Goal: Complete application form: Complete application form

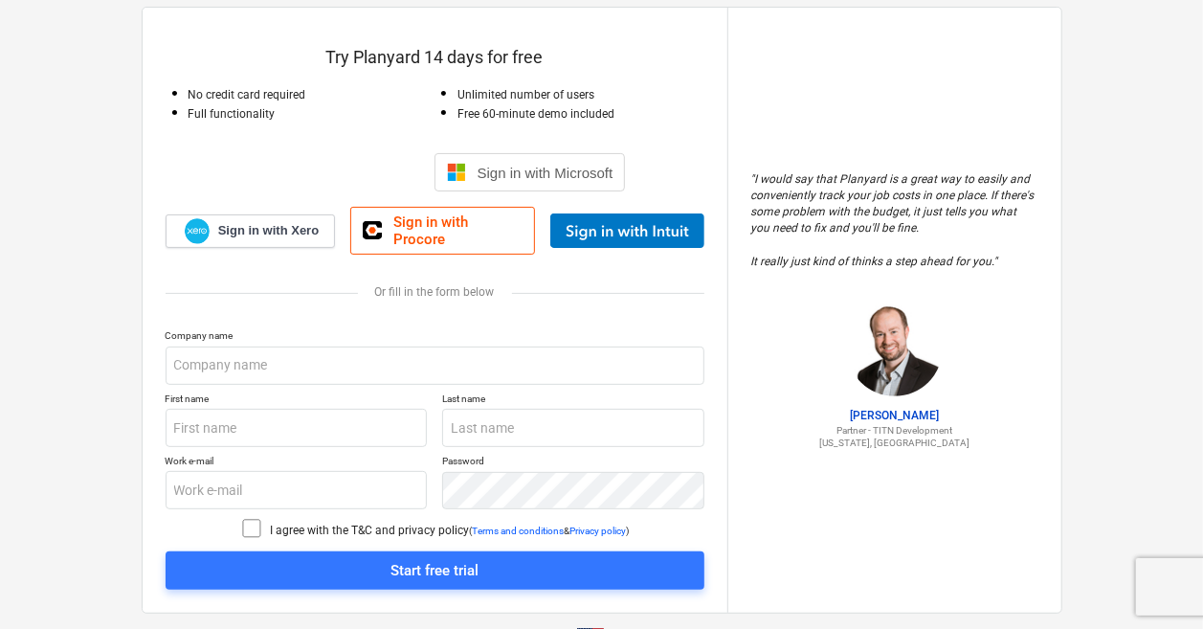
scroll to position [138, 0]
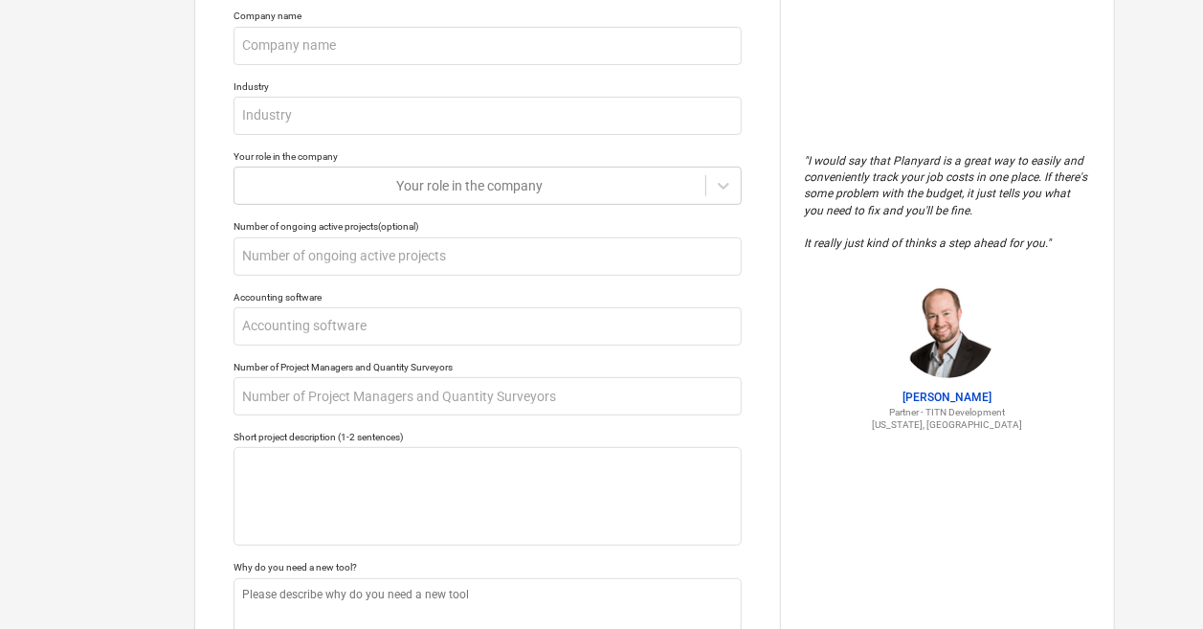
scroll to position [384, 0]
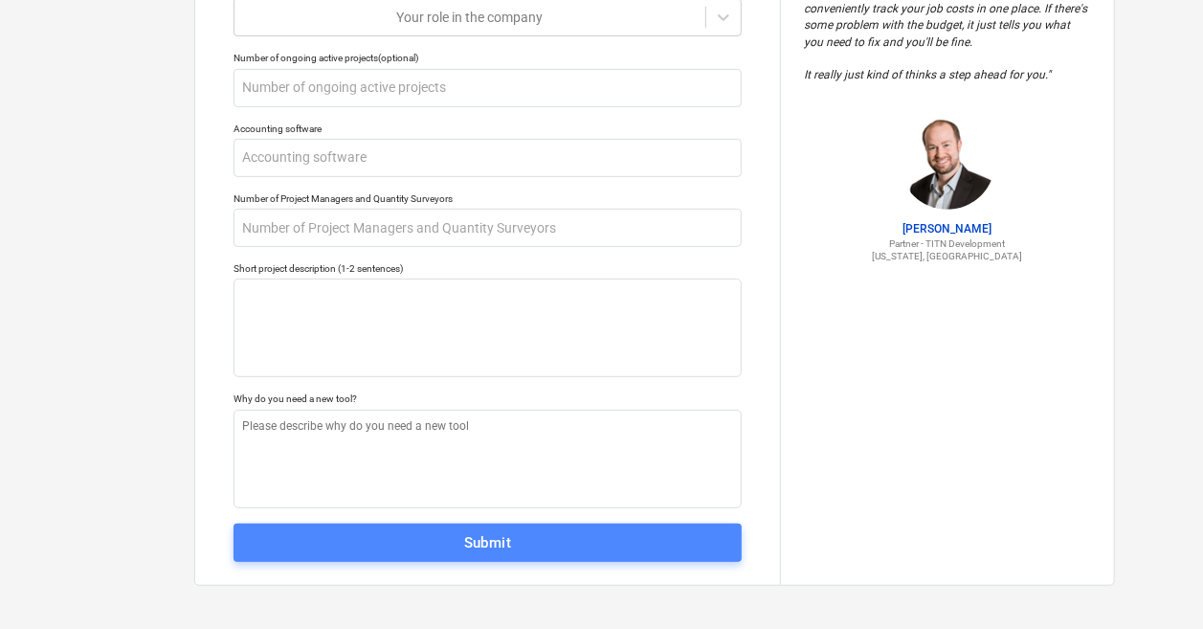
click at [523, 556] on button "Submit" at bounding box center [488, 543] width 508 height 38
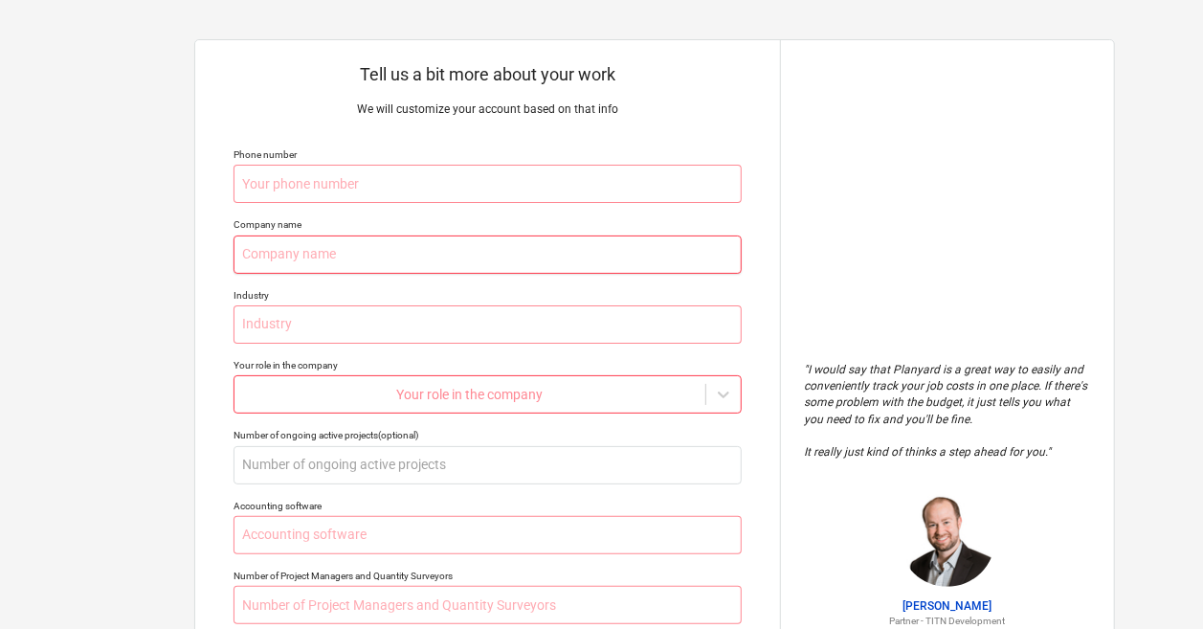
scroll to position [1, 0]
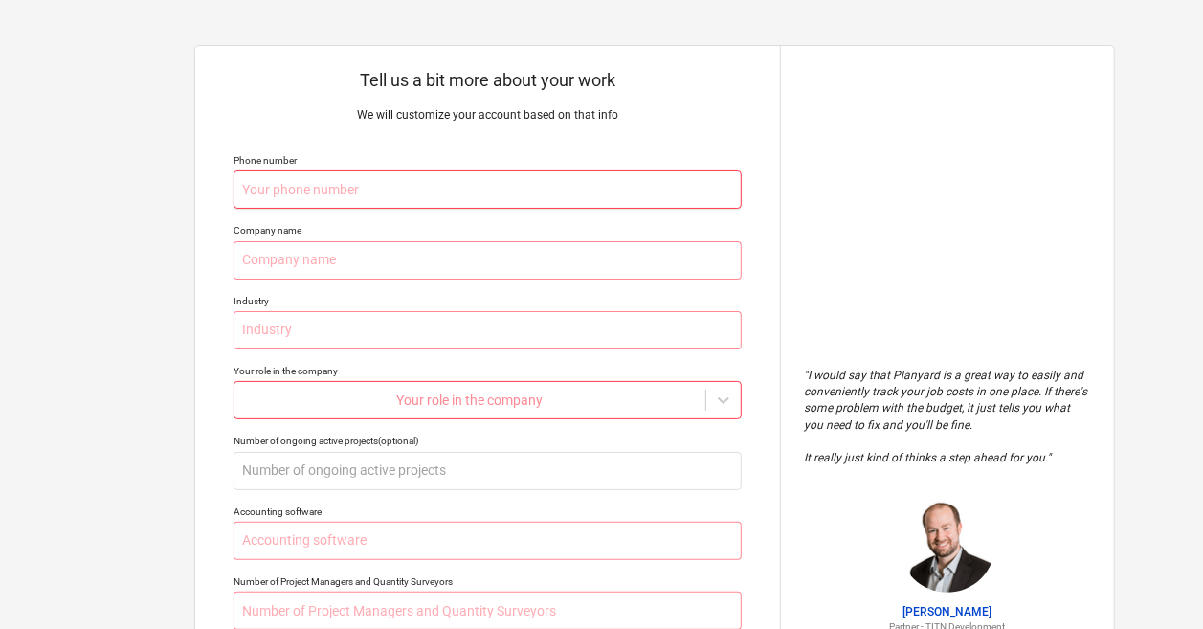
click at [400, 183] on input "text" at bounding box center [488, 189] width 508 height 38
type textarea "x"
type input "9"
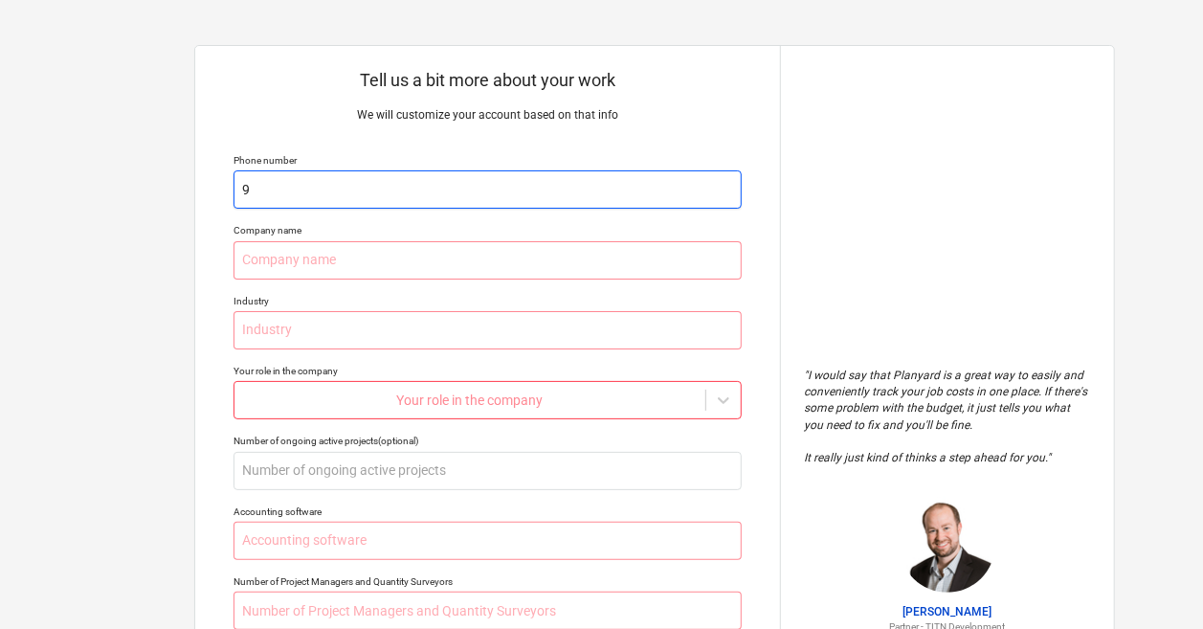
type textarea "x"
type input "95"
type textarea "x"
type input "956"
type textarea "x"
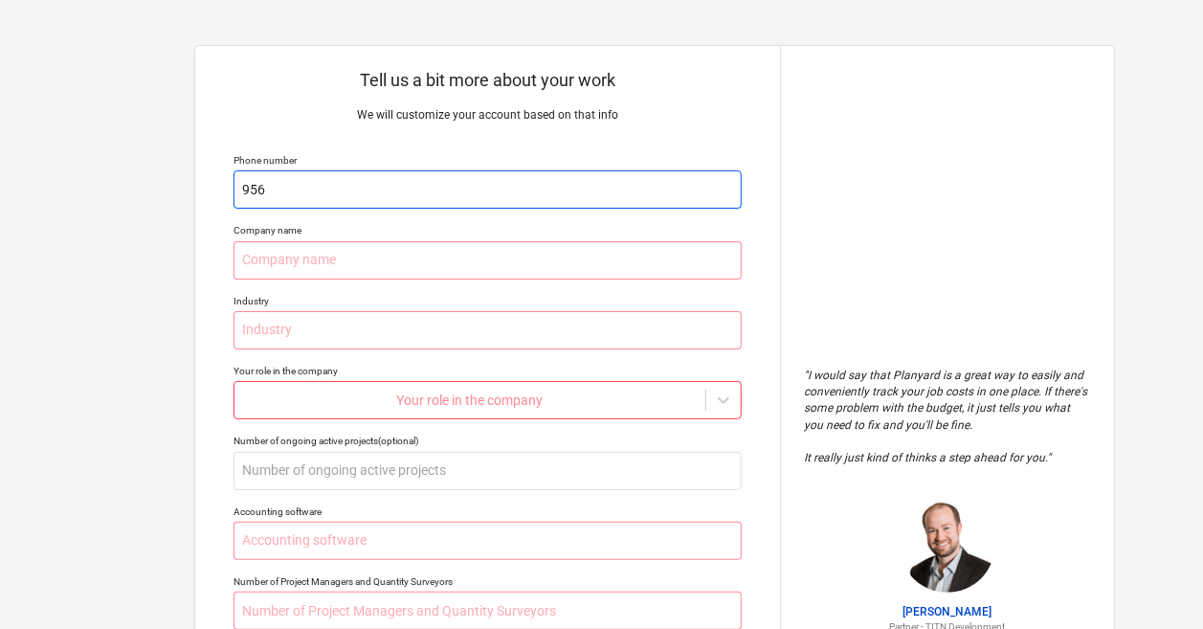
type input "9564"
type textarea "x"
type input "95647"
type textarea "x"
type input "956478"
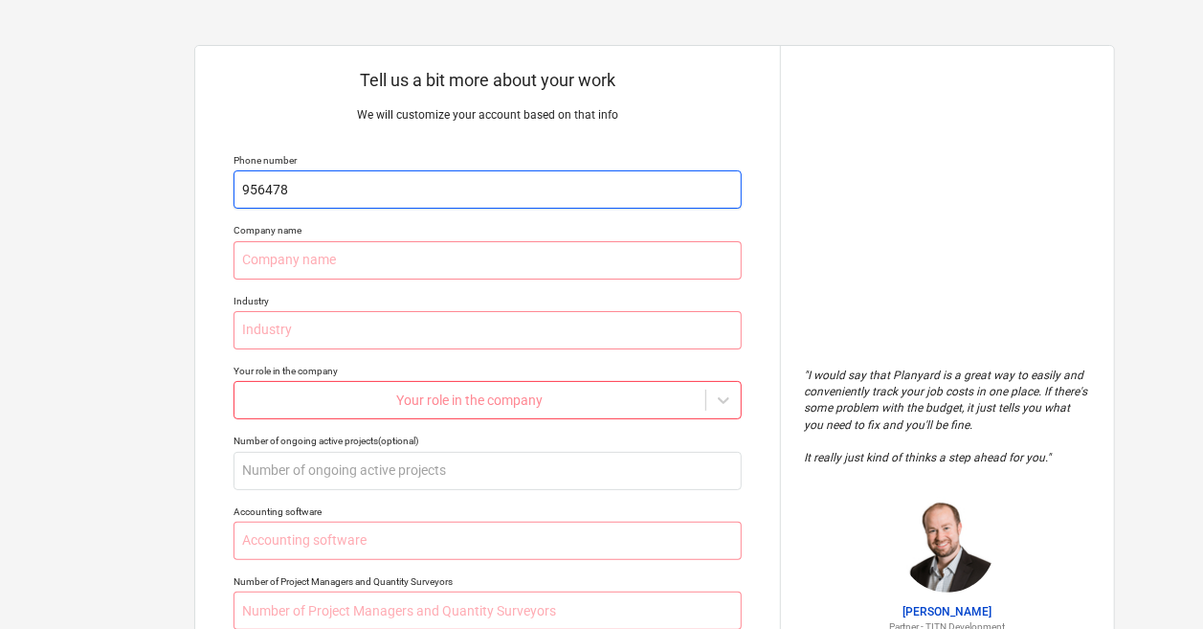
type textarea "x"
type input "9564783"
type textarea "x"
type input "95647836"
type textarea "x"
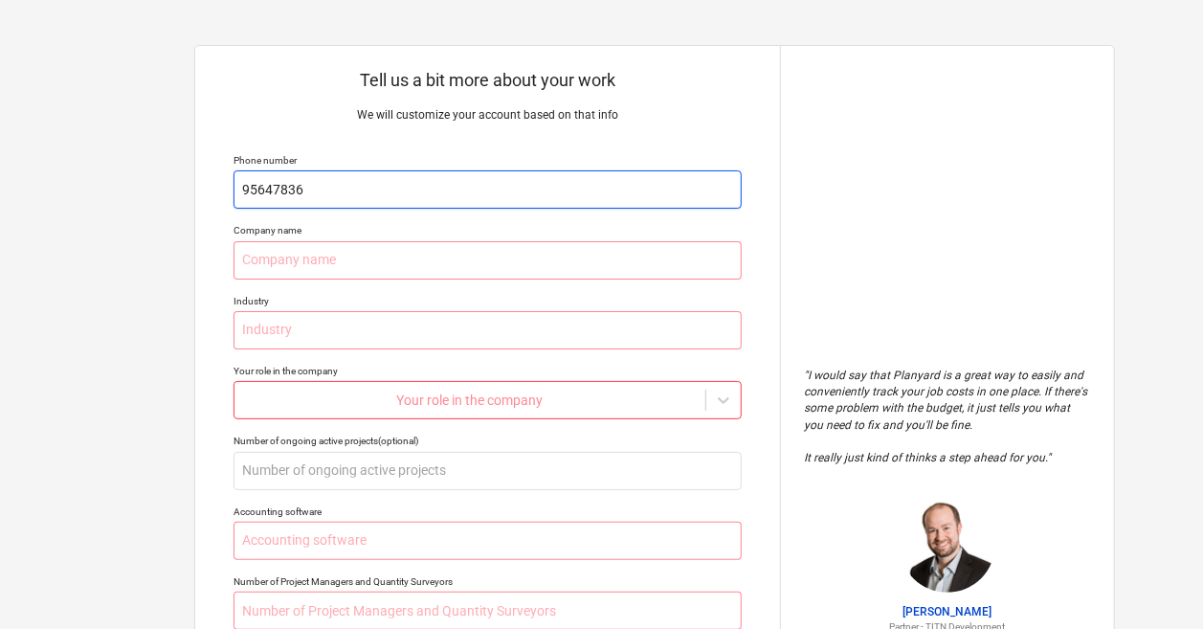
type input "956478365"
type textarea "x"
type input "95647836"
type textarea "x"
type input "9564783"
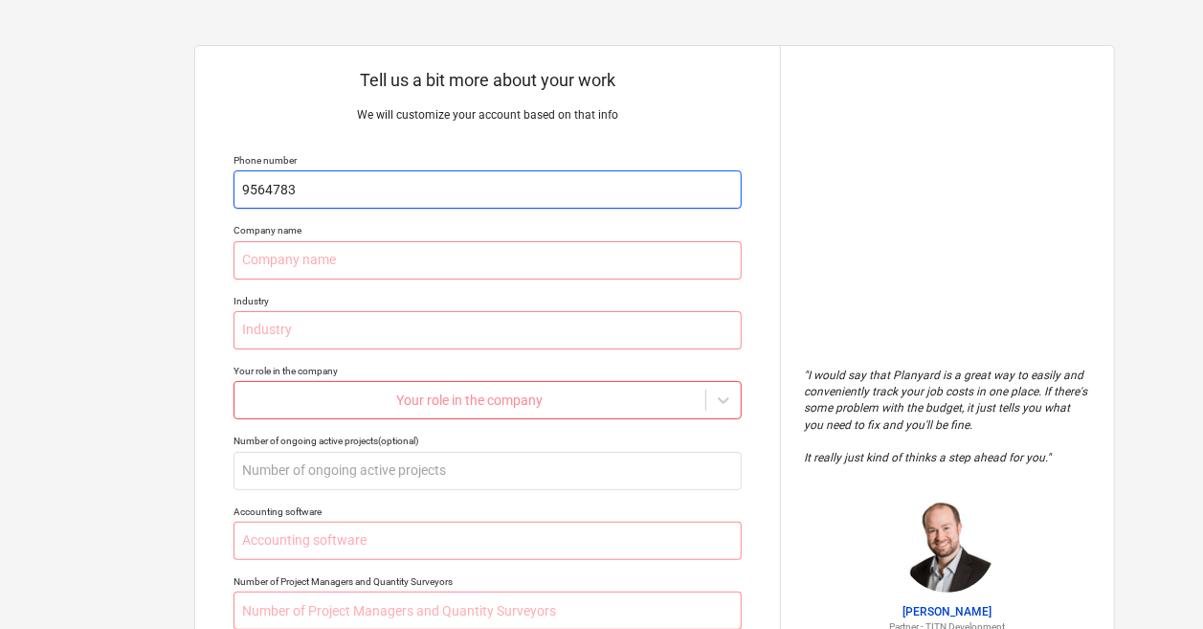
type textarea "x"
type input "95647837"
type textarea "x"
type input "956478376"
type textarea "x"
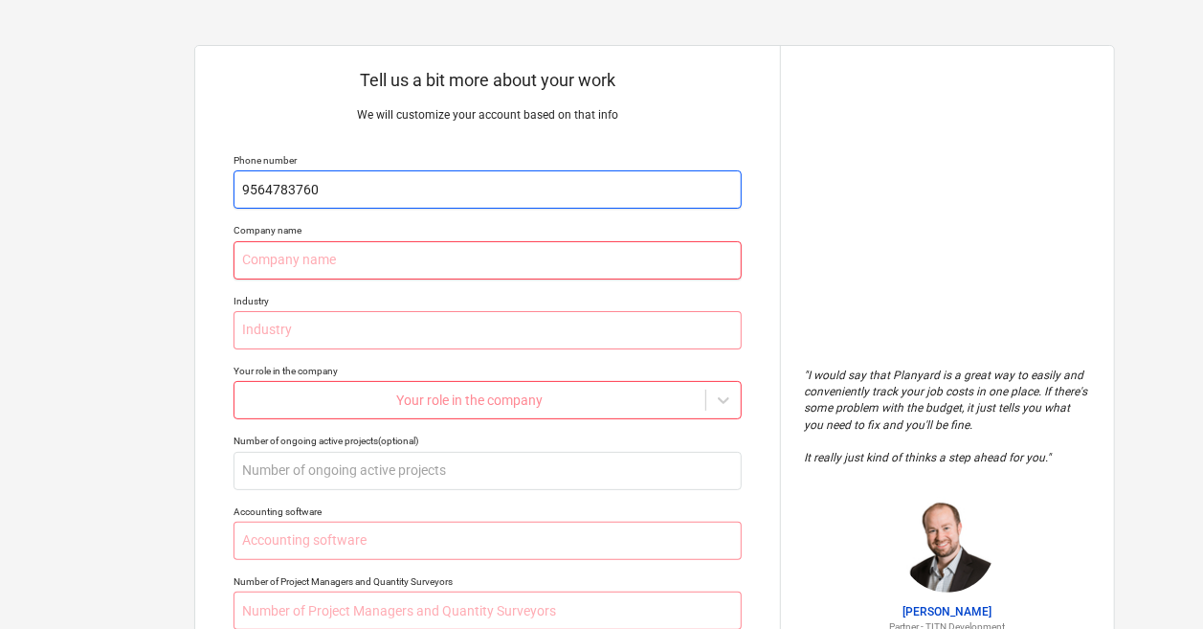
type input "9564783760"
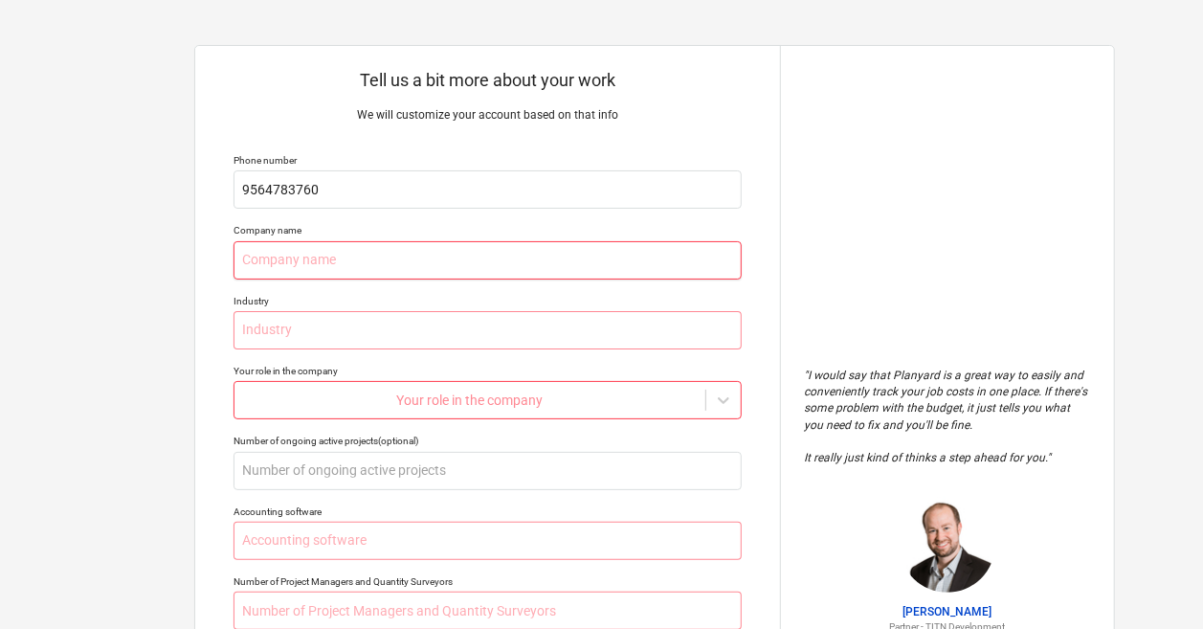
click at [370, 265] on input "text" at bounding box center [488, 260] width 508 height 38
type textarea "x"
type input "C"
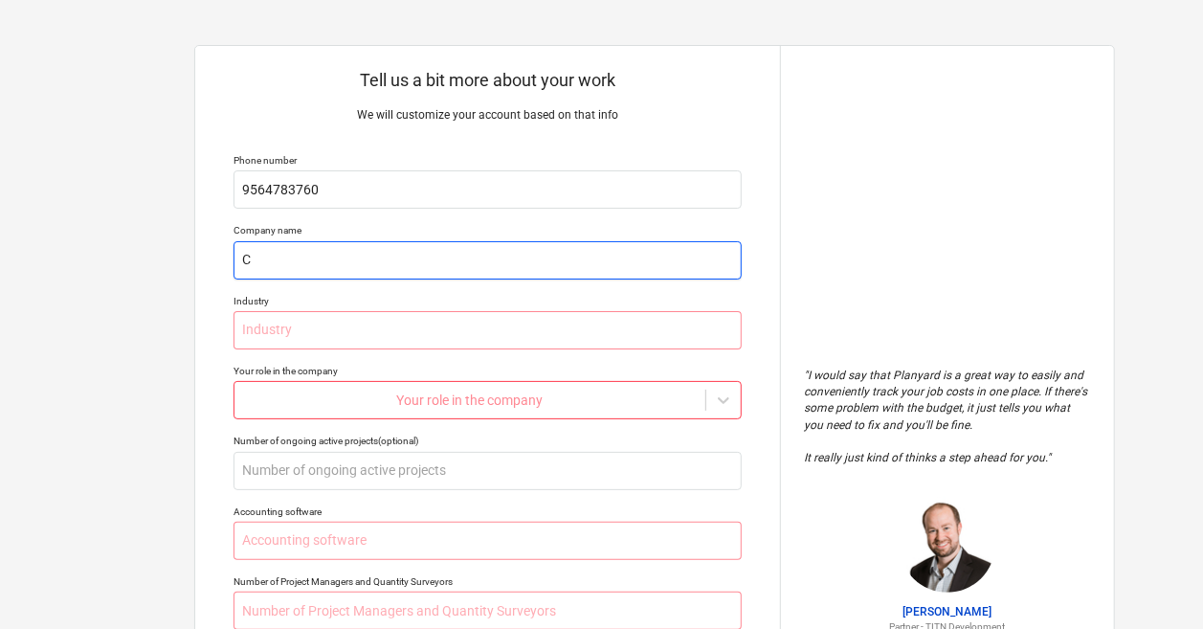
type textarea "x"
type input "Co"
type textarea "x"
type input "Con"
type textarea "x"
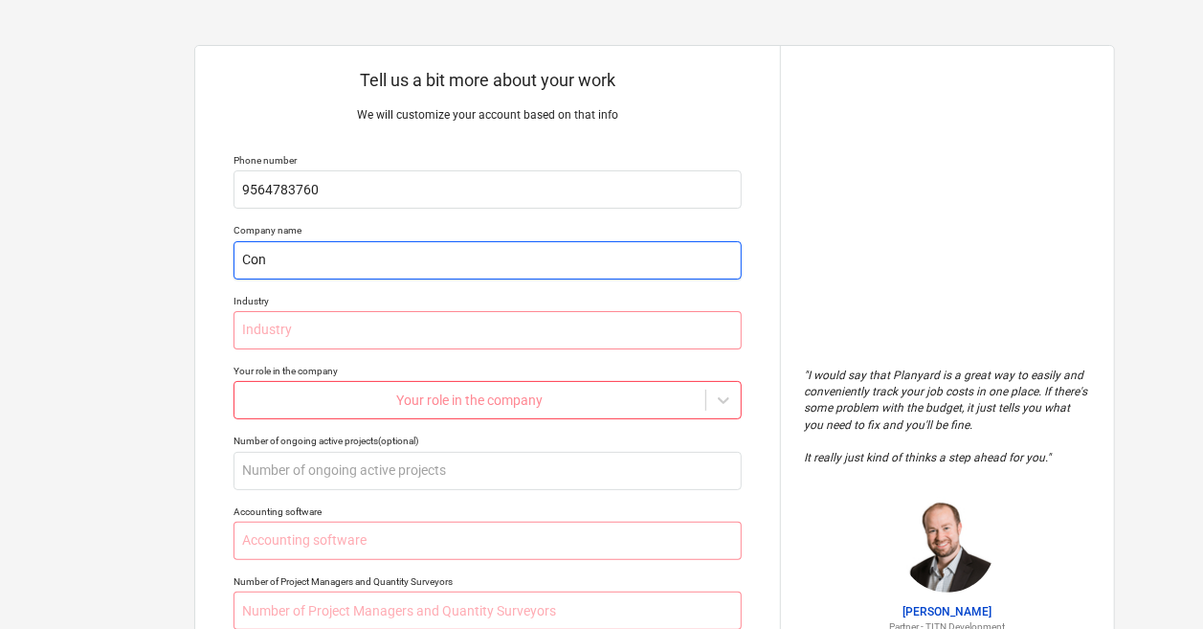
type input "Cons"
type textarea "x"
type input "Const"
type textarea "x"
type input "Conste"
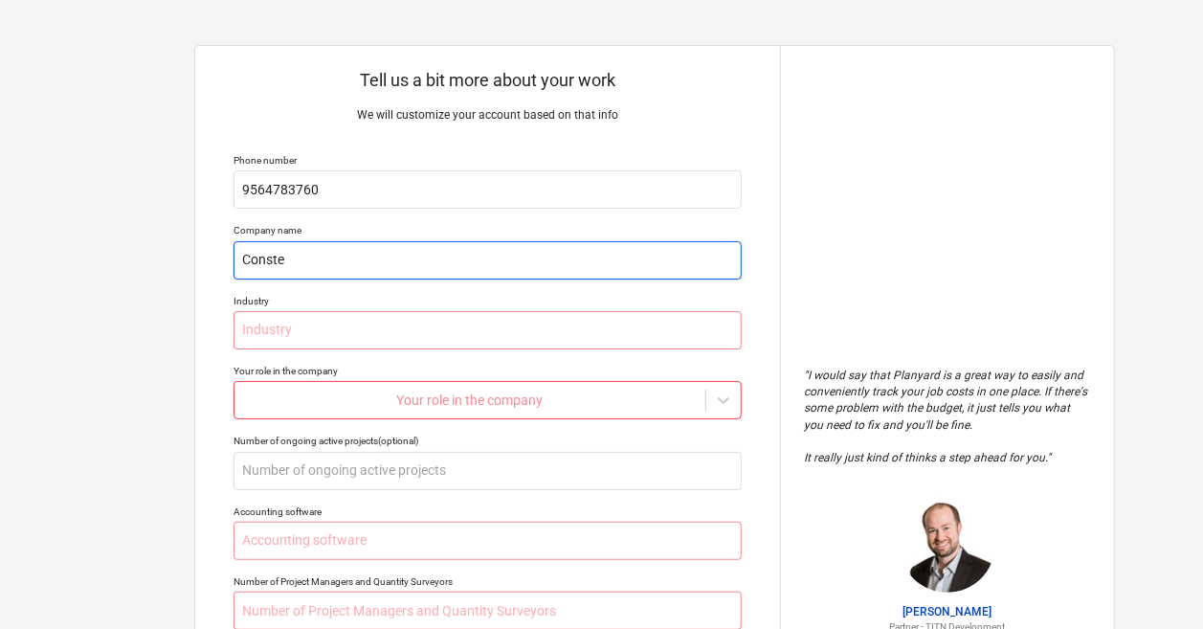
type textarea "x"
type input "Constel"
type textarea "x"
type input "Constell"
type textarea "x"
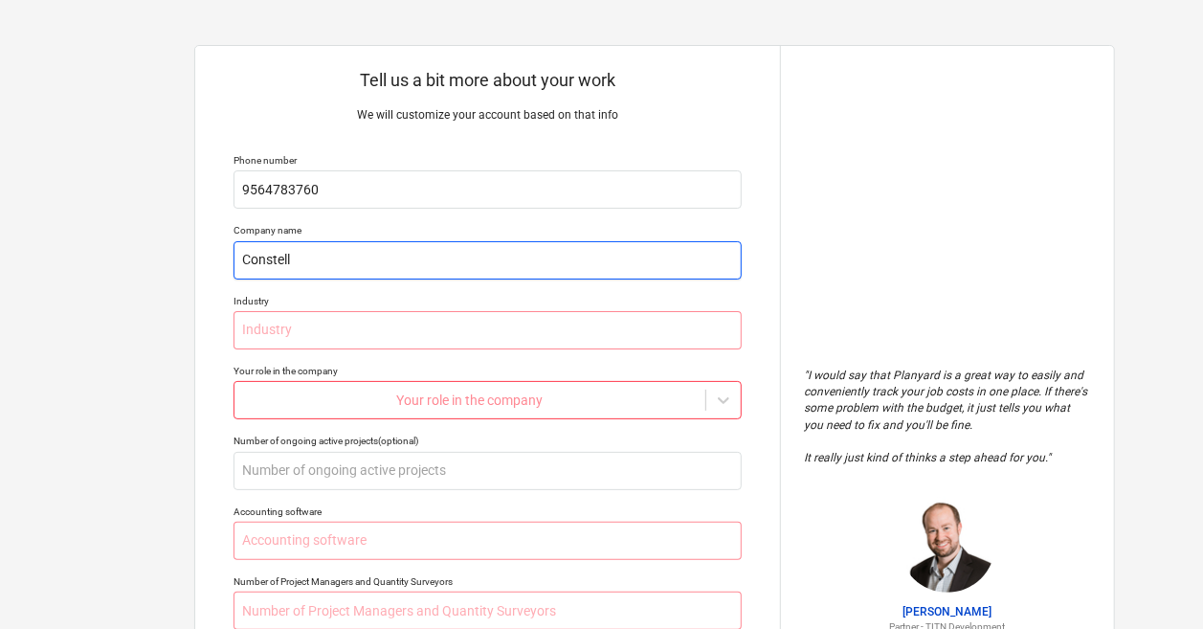
type input "Constella"
type textarea "x"
type input "Constellat"
type textarea "x"
type input "Constellati"
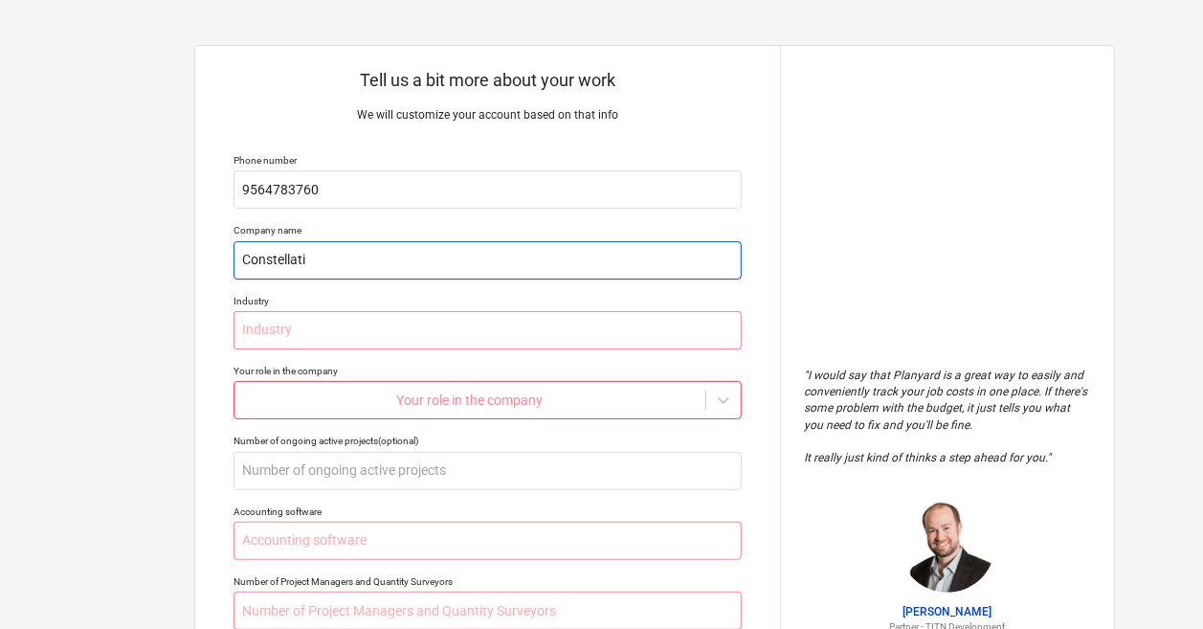
type textarea "x"
type input "Constellatio"
type textarea "x"
type input "Constellation"
type textarea "x"
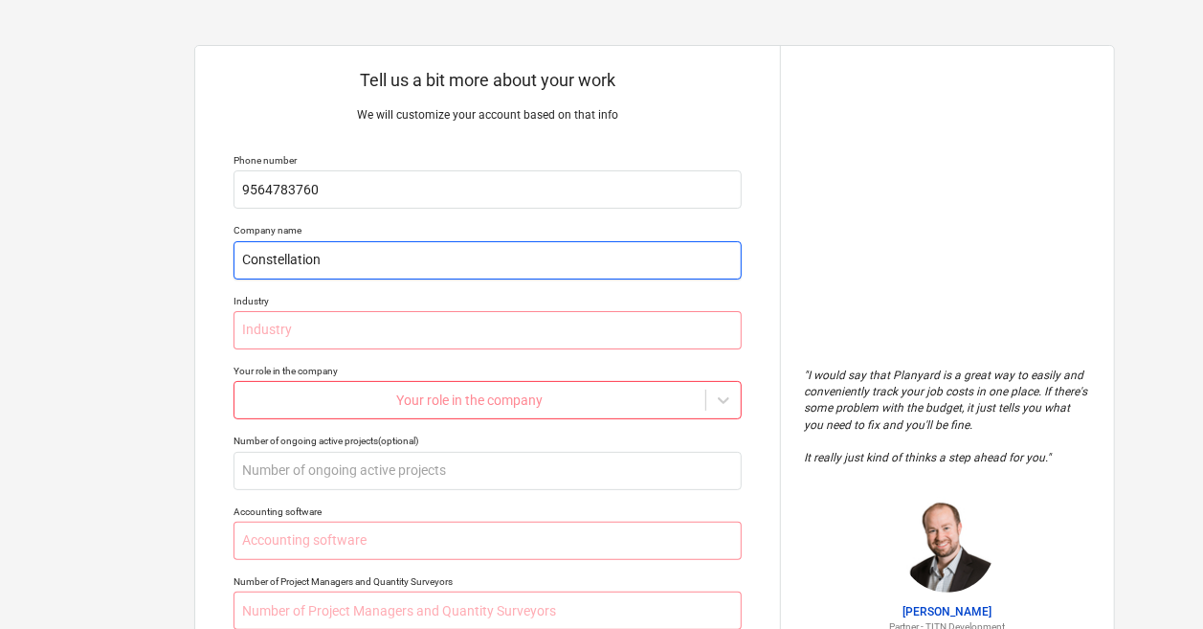
type input "Constellation"
type textarea "x"
type input "Constellation C"
type textarea "x"
type input "Constellation Co"
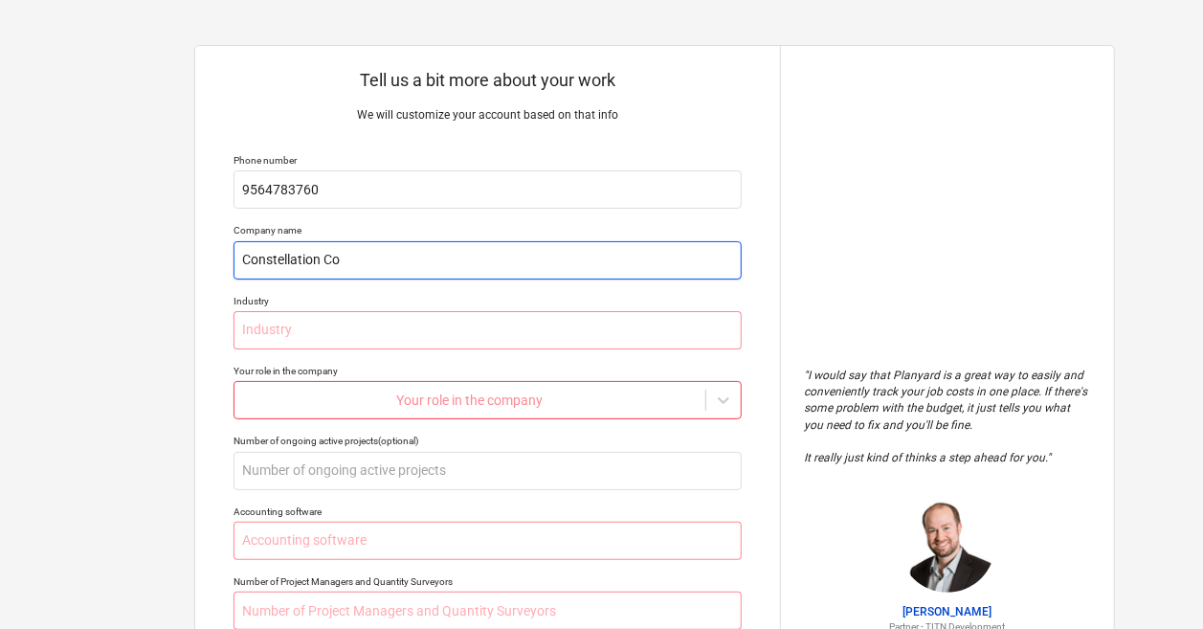
type textarea "x"
type input "Constellation Con"
type textarea "x"
type input "Constellation Cons"
type textarea "x"
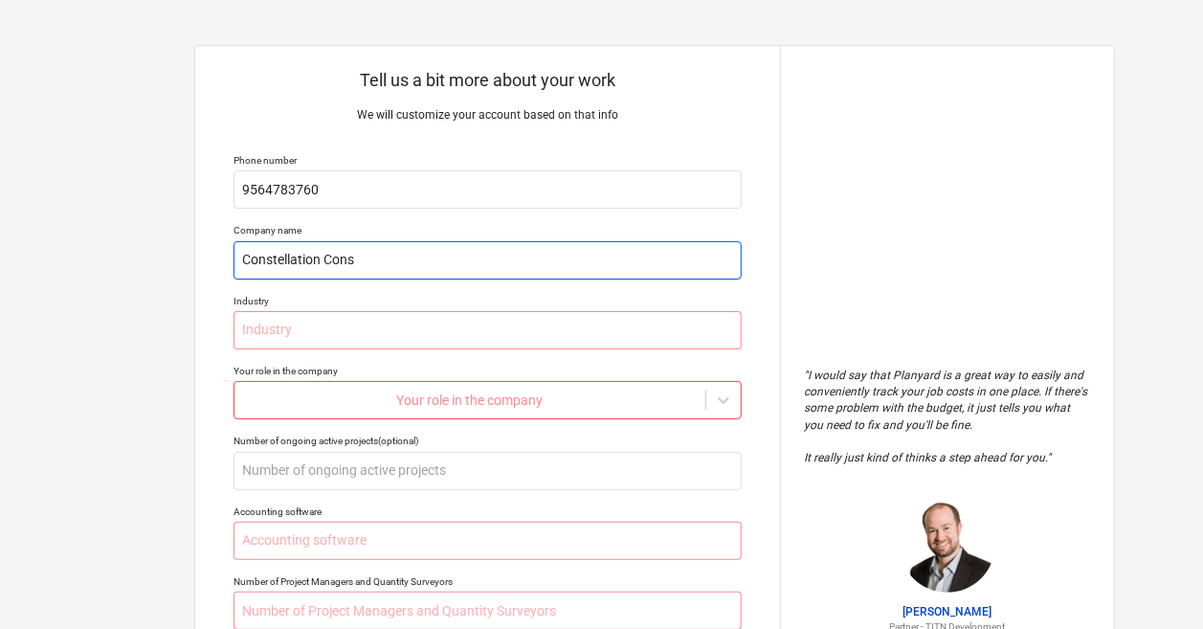
type input "Constellation Const"
type textarea "x"
type input "Constellation Constr"
type textarea "x"
type input "Constellation Constru"
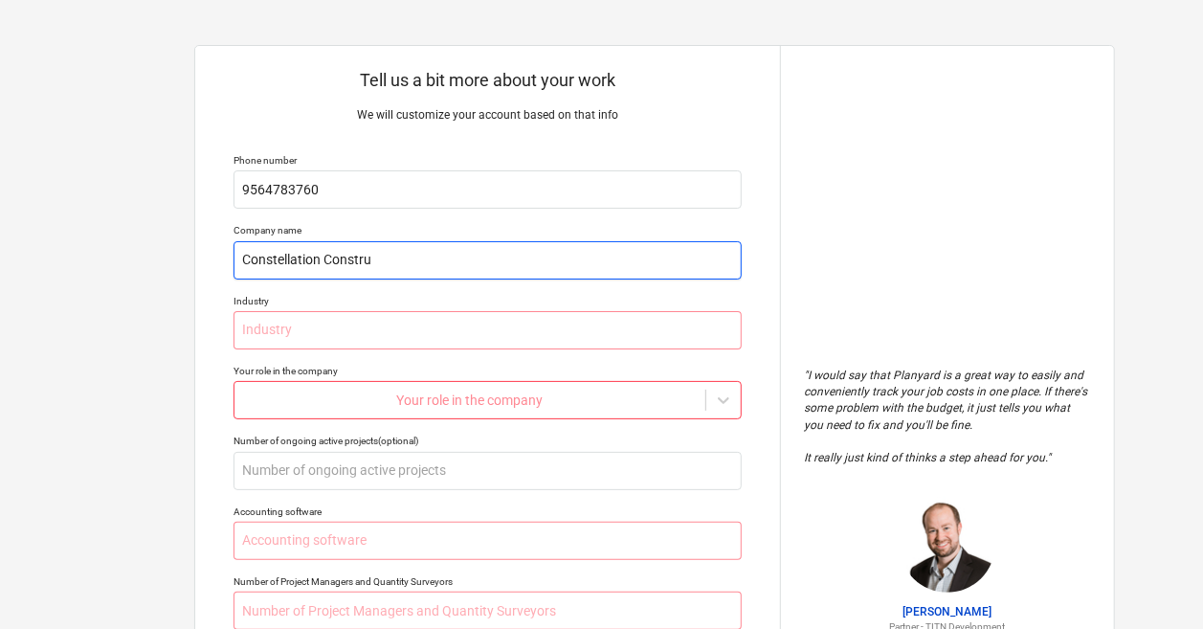
type textarea "x"
type input "Constellation Construc"
type textarea "x"
type input "Constellation Construct"
type textarea "x"
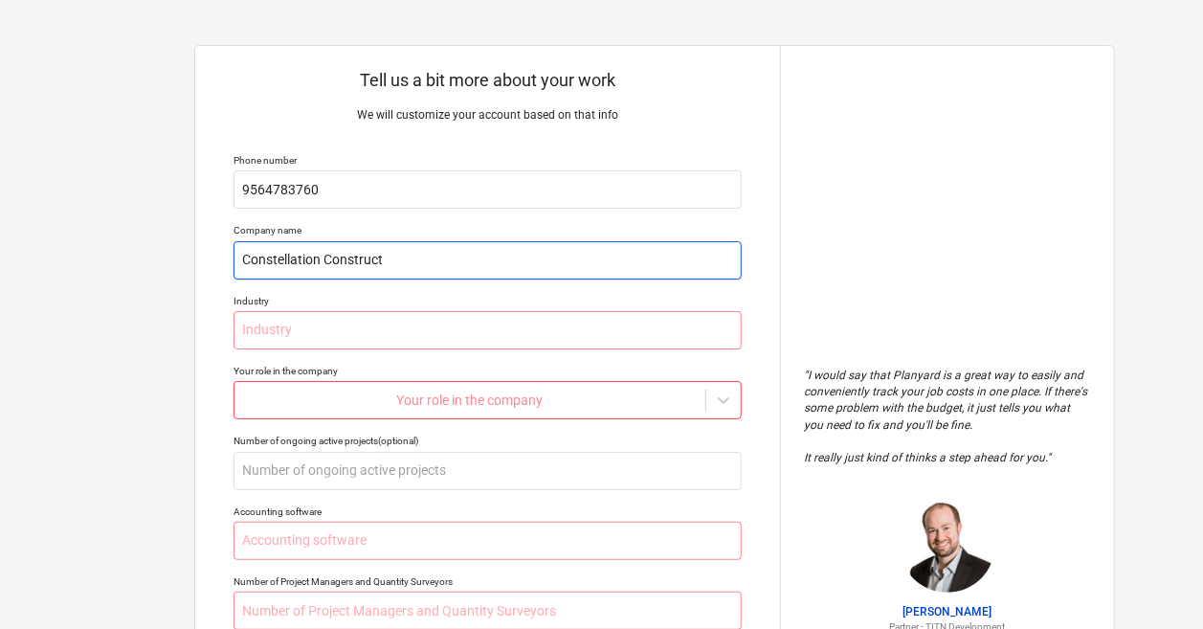
type input "Constellation Constructi"
type textarea "x"
type input "Constellation Constructio"
type textarea "x"
type input "Constellation Construction"
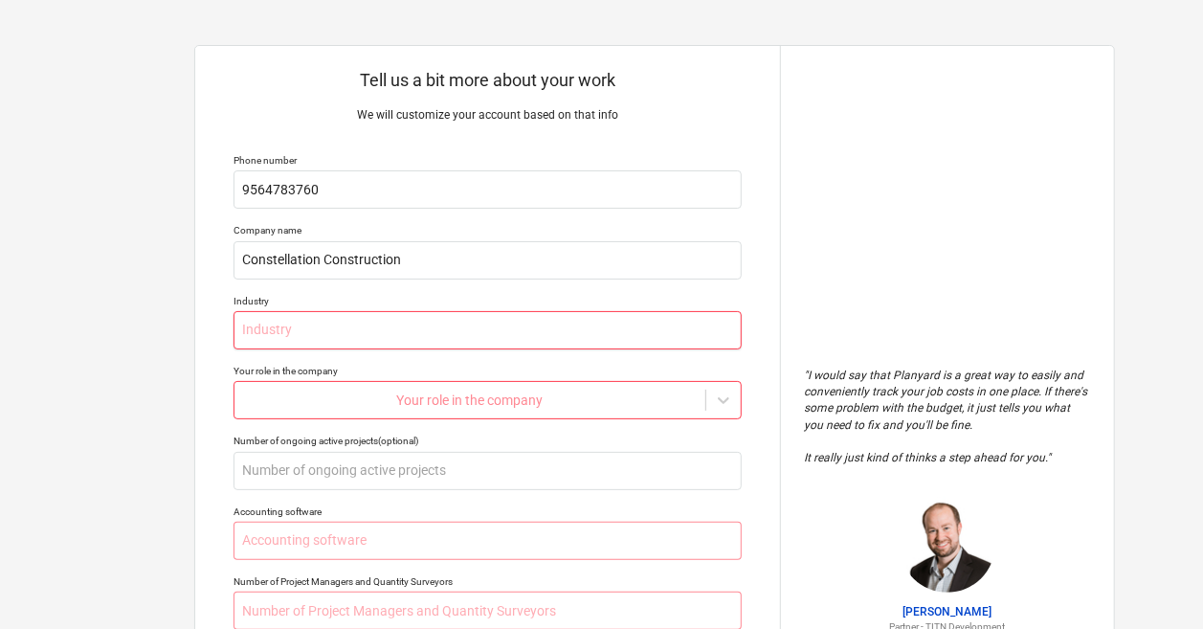
click at [368, 321] on input "text" at bounding box center [488, 330] width 508 height 38
type textarea "x"
type input "C"
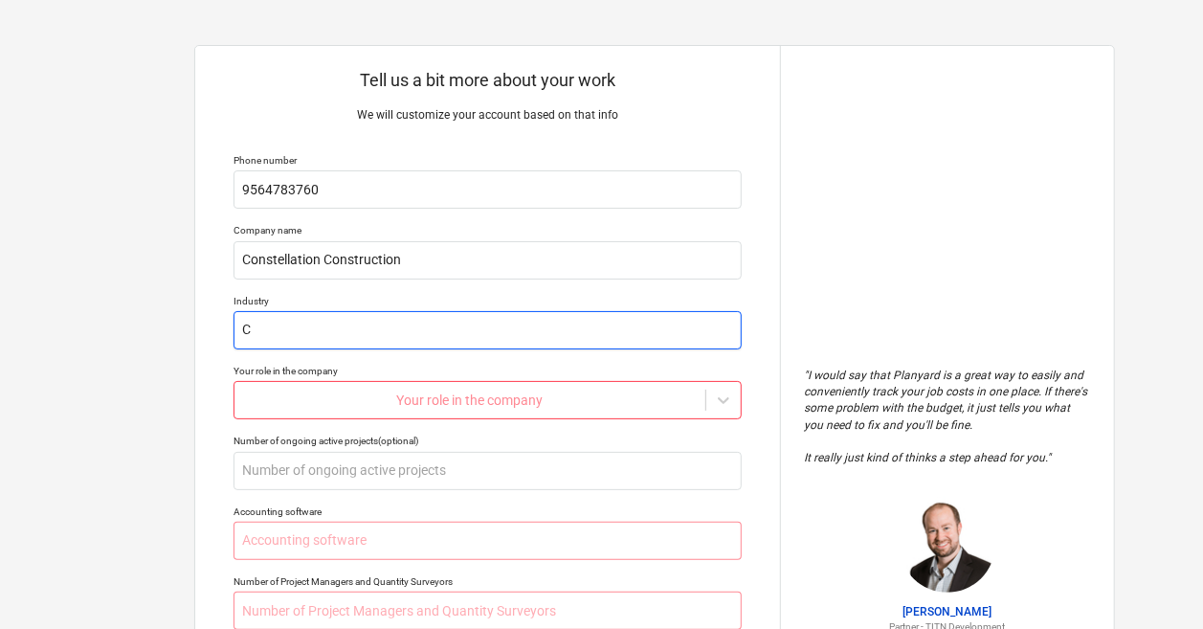
type textarea "x"
type input "Com"
type textarea "x"
type input "Comm"
type textarea "x"
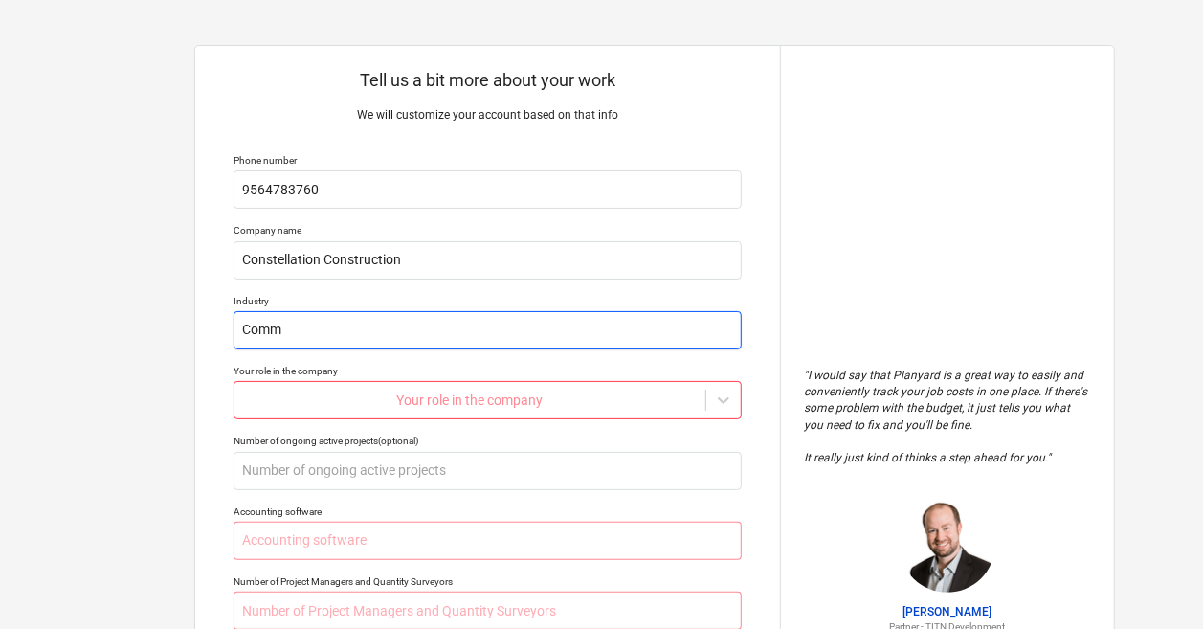
type input "Comme"
type textarea "x"
type input "Commer"
type textarea "x"
type input "Commerc"
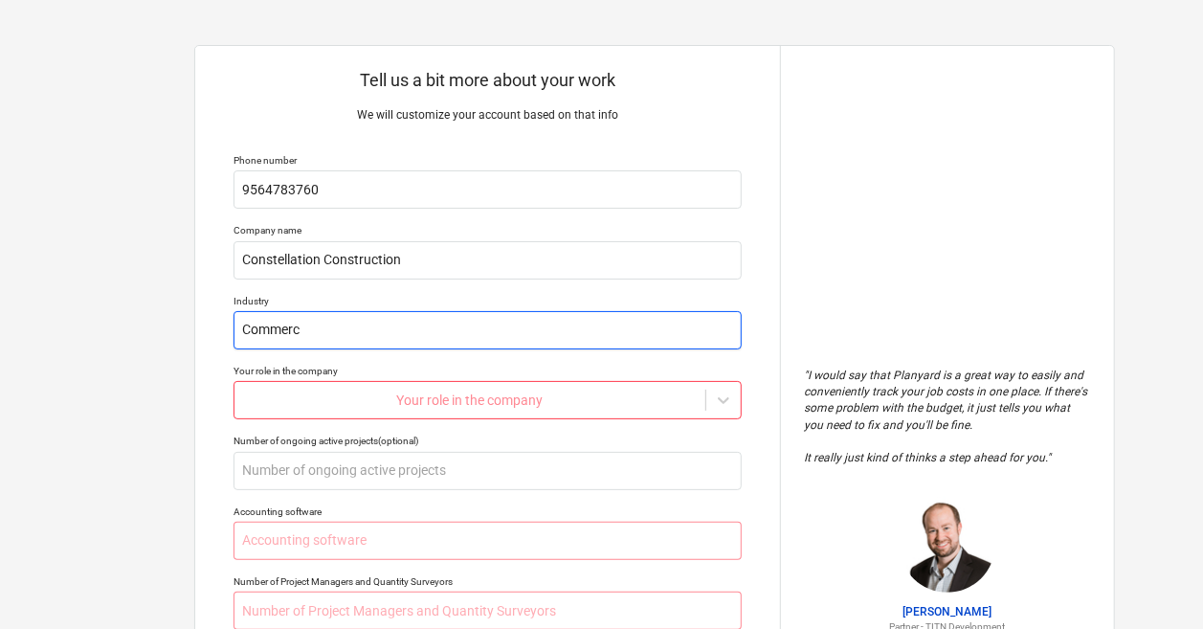
type textarea "x"
type input "Commerci"
type textarea "x"
type input "Commercia"
type textarea "x"
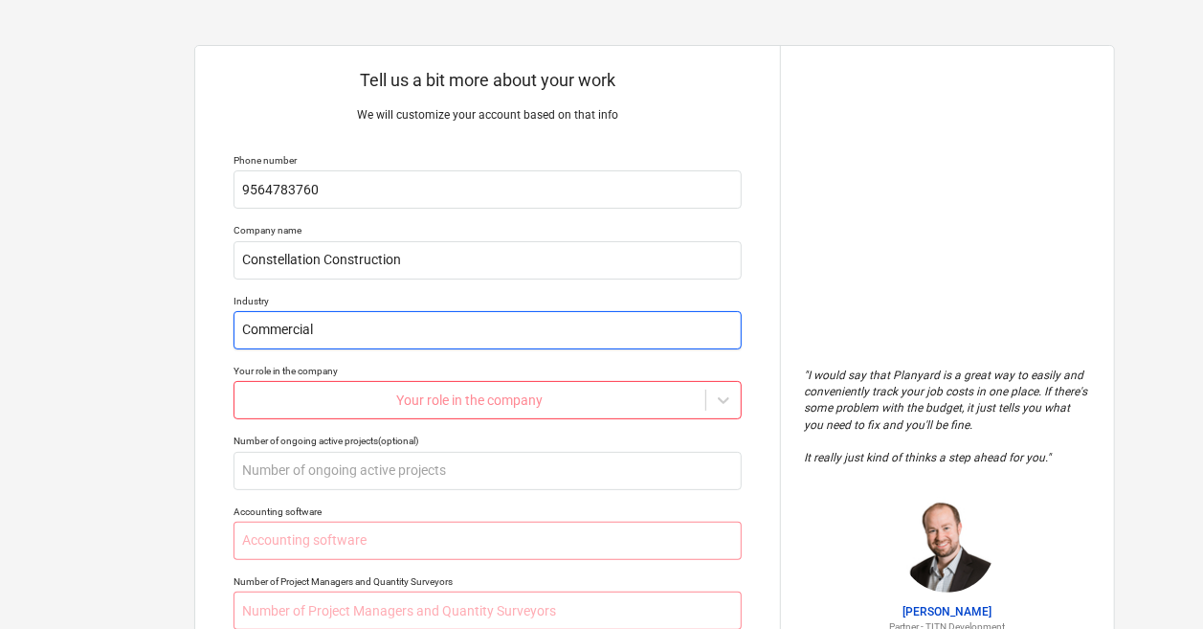
type input "Commercial"
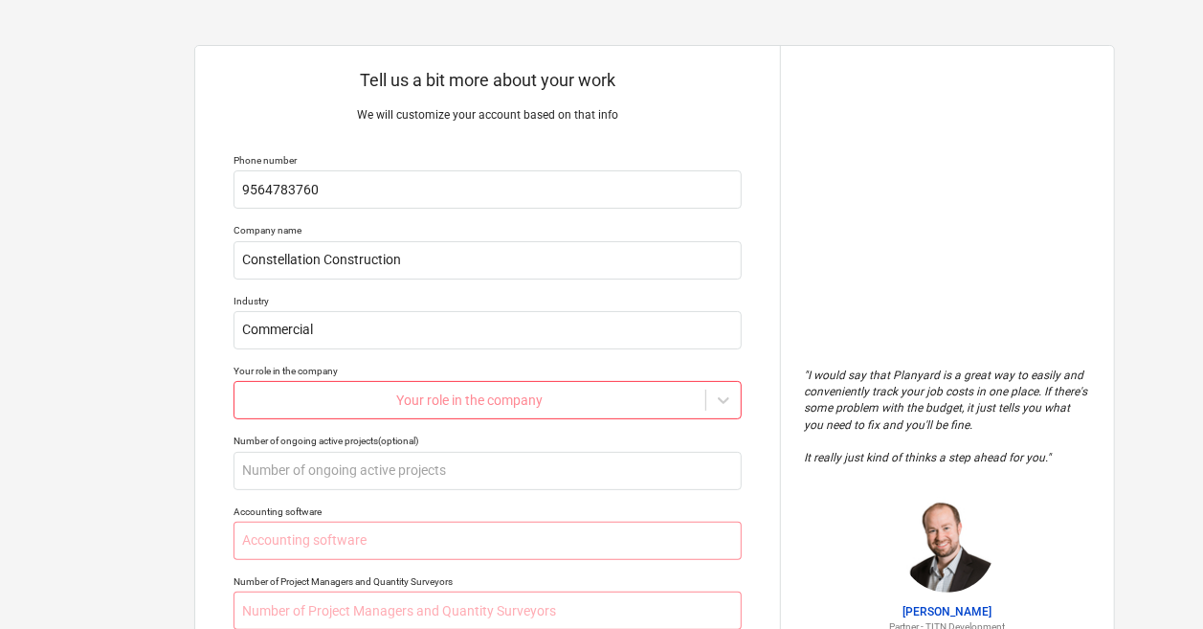
click at [551, 398] on body "Tell us a bit more about your work We will customize your account based on that…" at bounding box center [601, 322] width 1203 height 647
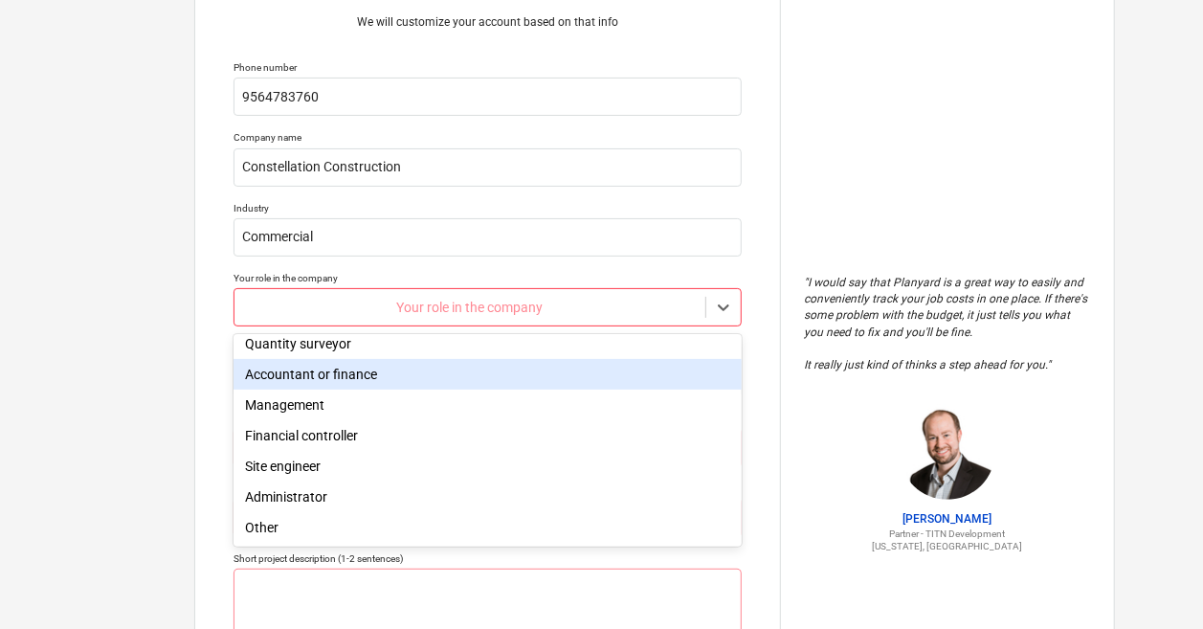
scroll to position [0, 0]
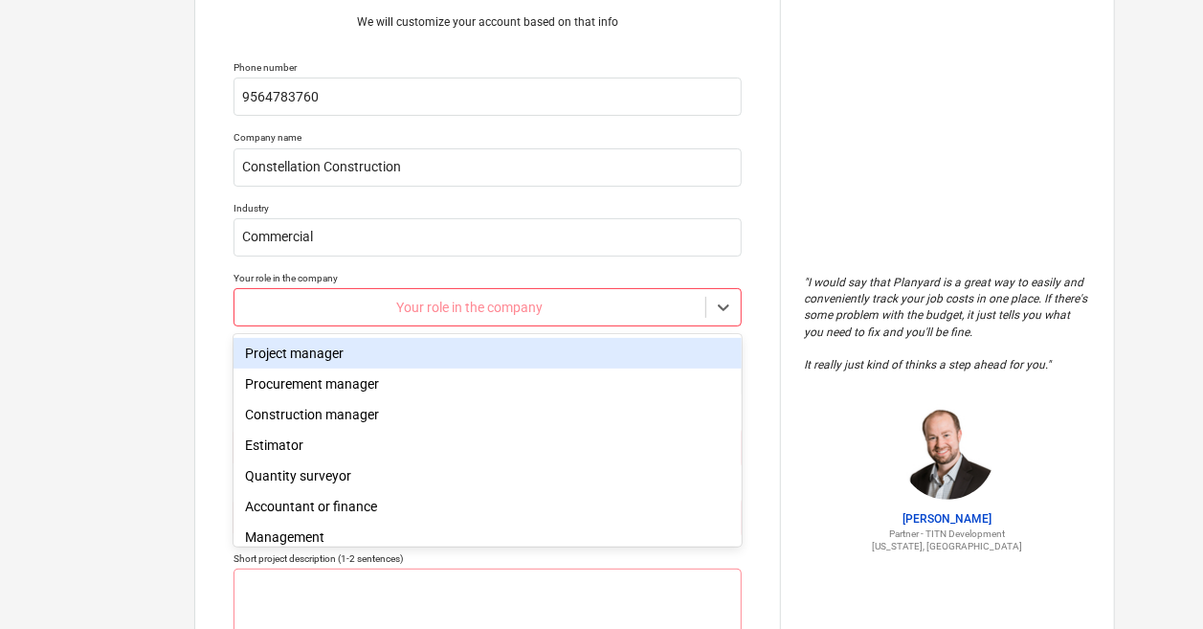
click at [343, 367] on div "Project manager" at bounding box center [488, 353] width 508 height 31
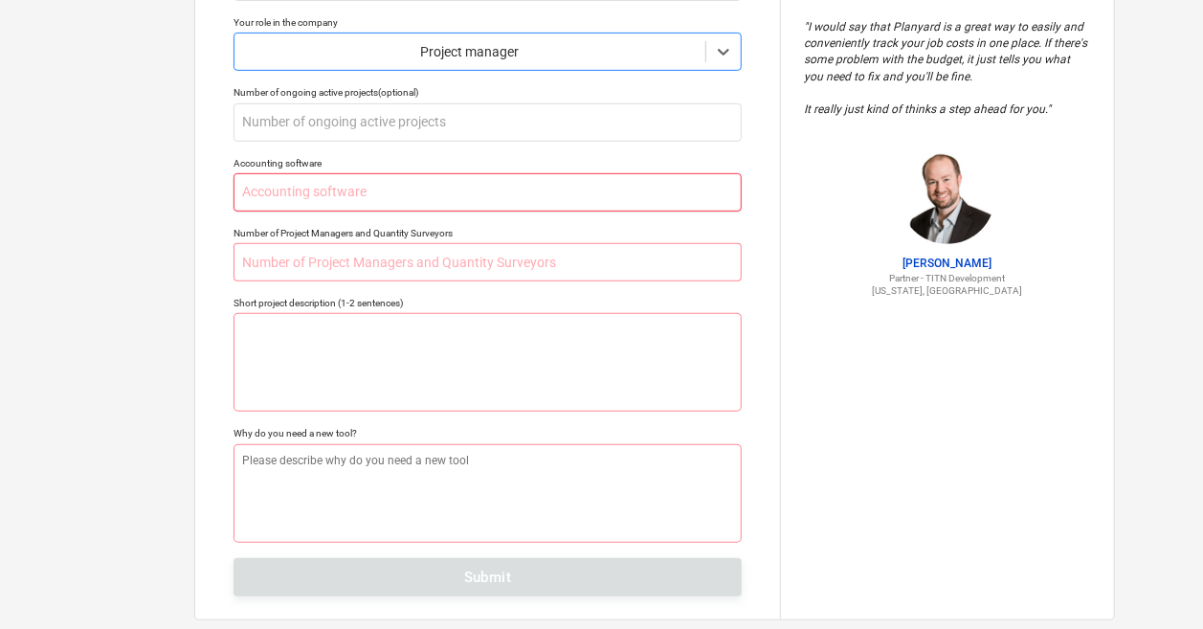
scroll to position [384, 0]
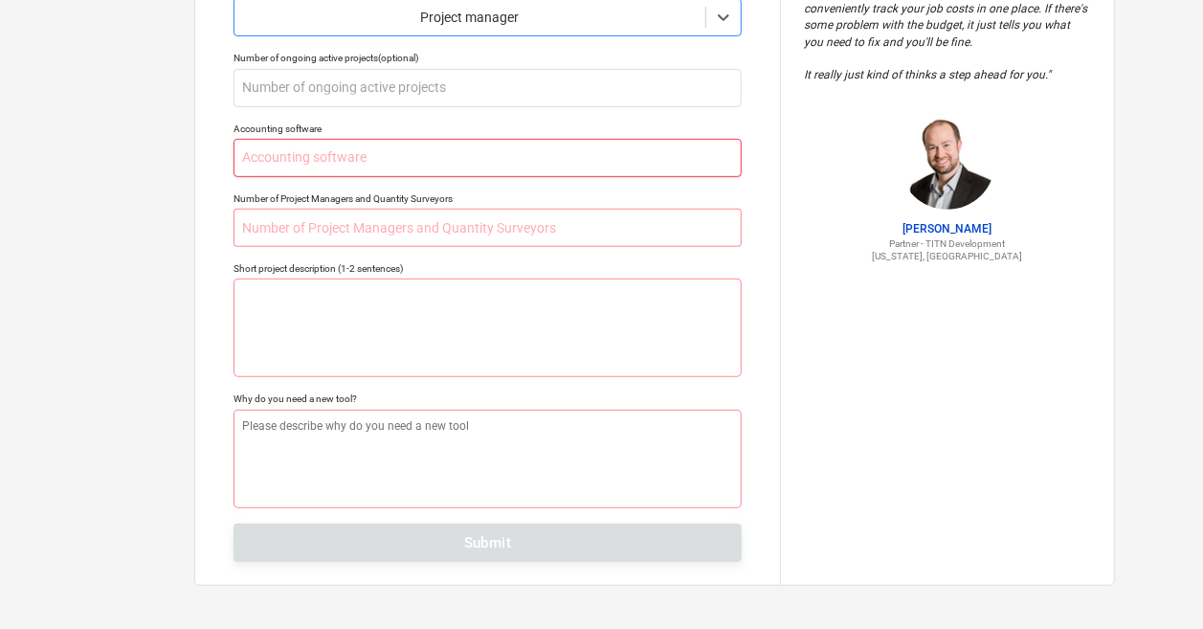
click at [376, 158] on input "text" at bounding box center [488, 158] width 508 height 38
type textarea "x"
type input "N"
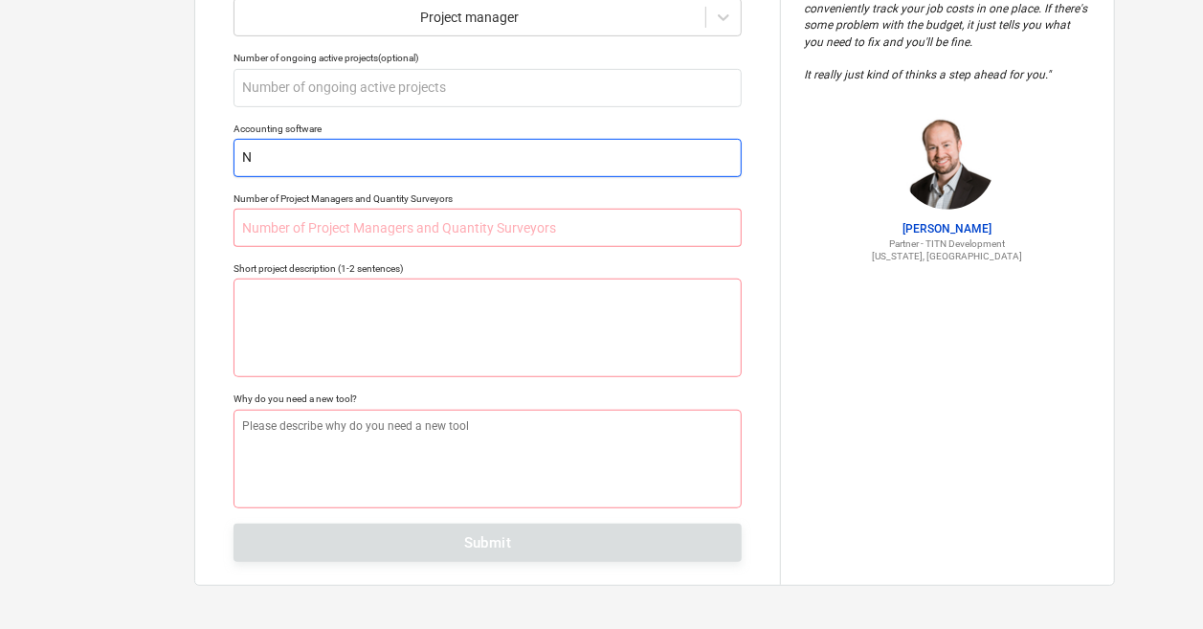
type textarea "x"
type input "N/"
type textarea "x"
type input "N/A"
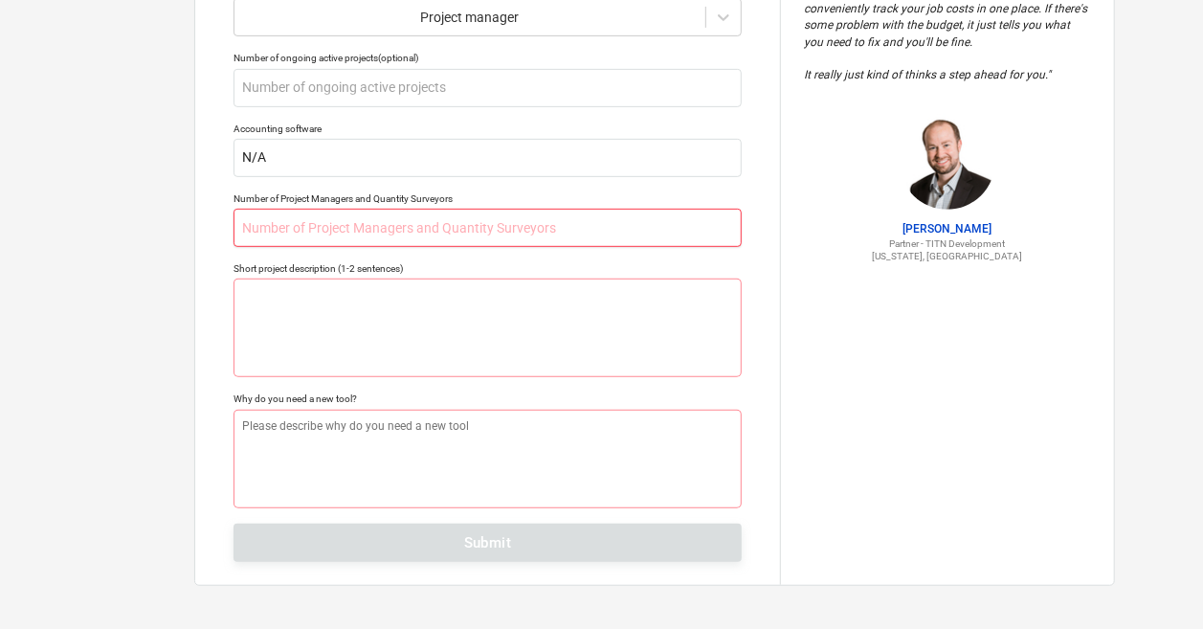
click at [387, 225] on input "text" at bounding box center [488, 228] width 508 height 38
type textarea "x"
type input "N"
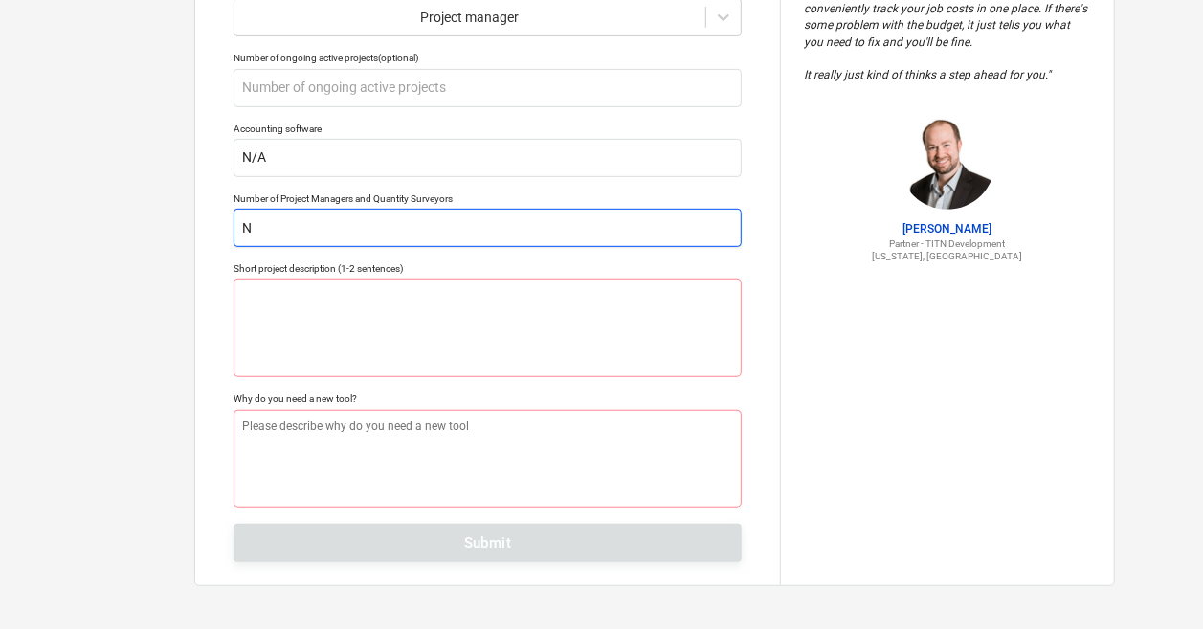
type textarea "x"
type input "N?"
type textarea "x"
type input "N"
type textarea "x"
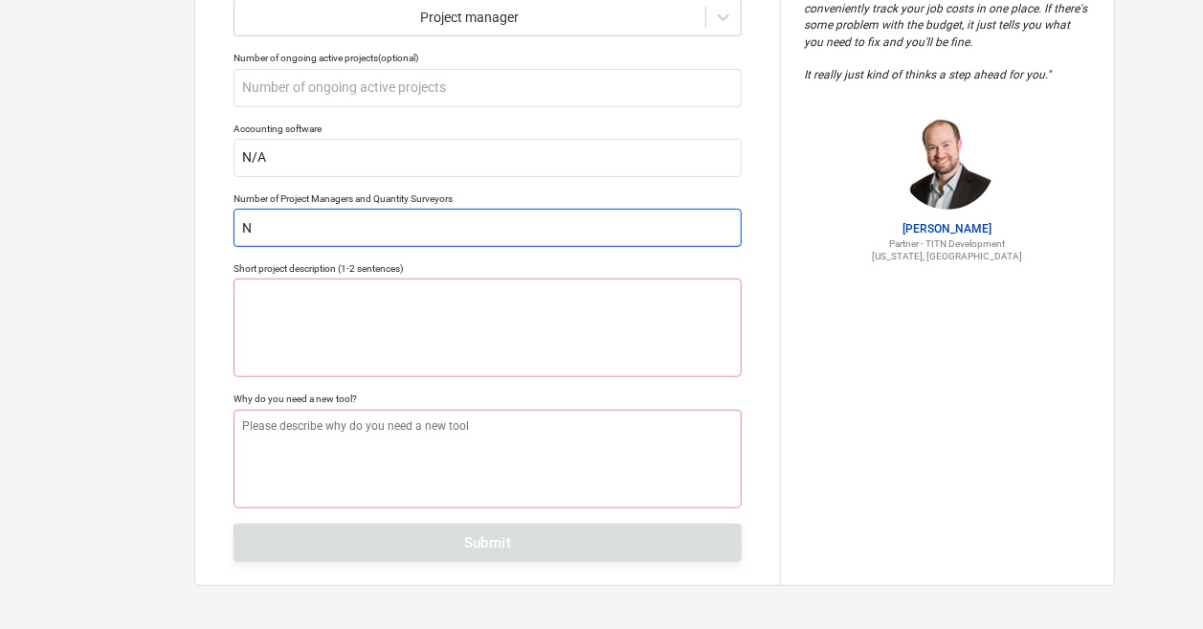
type input "N/"
type textarea "x"
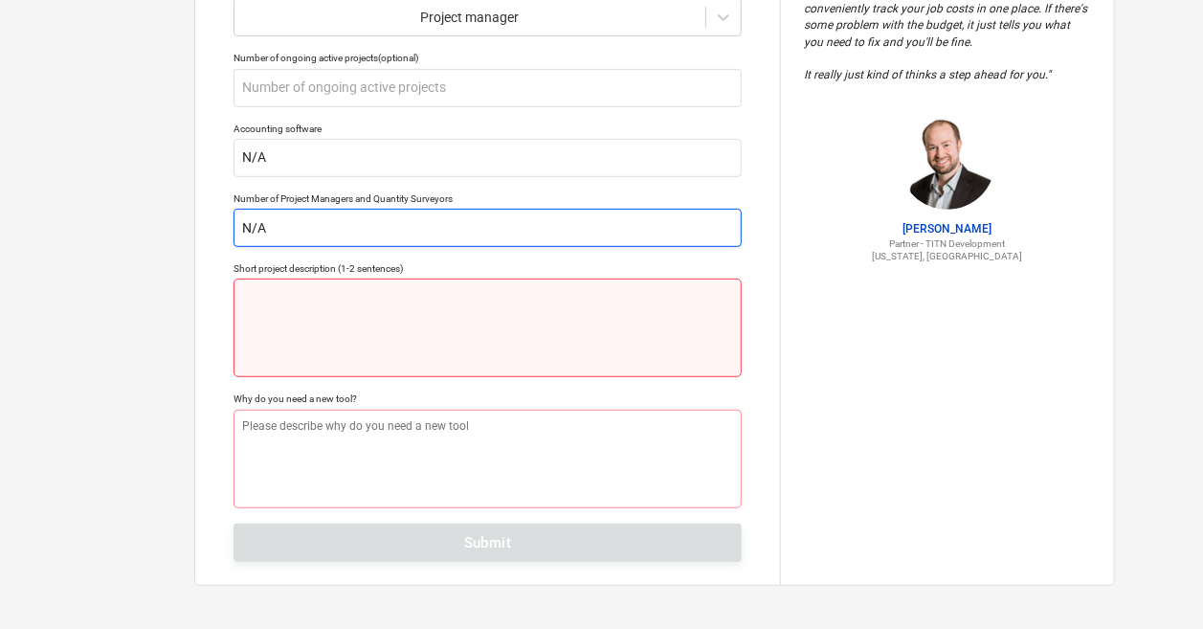
type input "N/A"
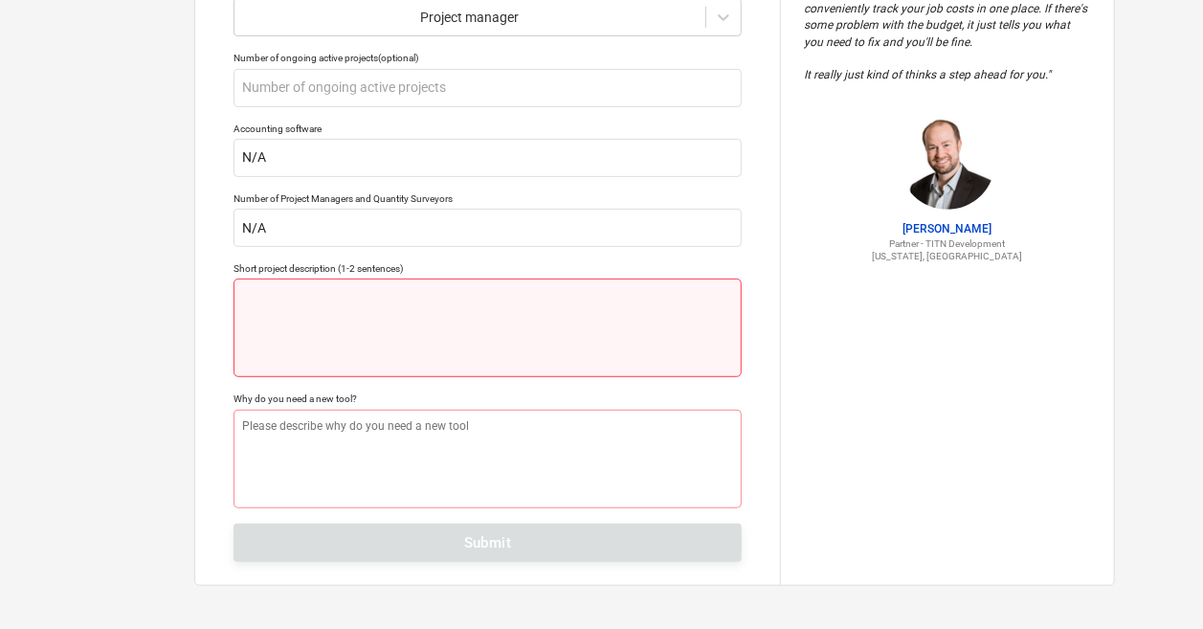
click at [393, 316] on textarea at bounding box center [488, 328] width 508 height 99
type textarea "x"
